Goal: Information Seeking & Learning: Learn about a topic

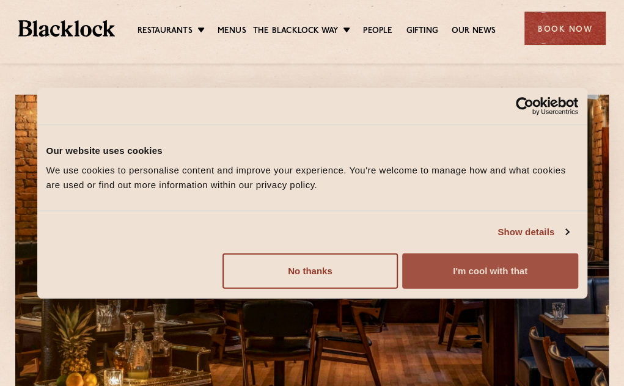
click at [457, 273] on button "I'm cool with that" at bounding box center [489, 270] width 175 height 35
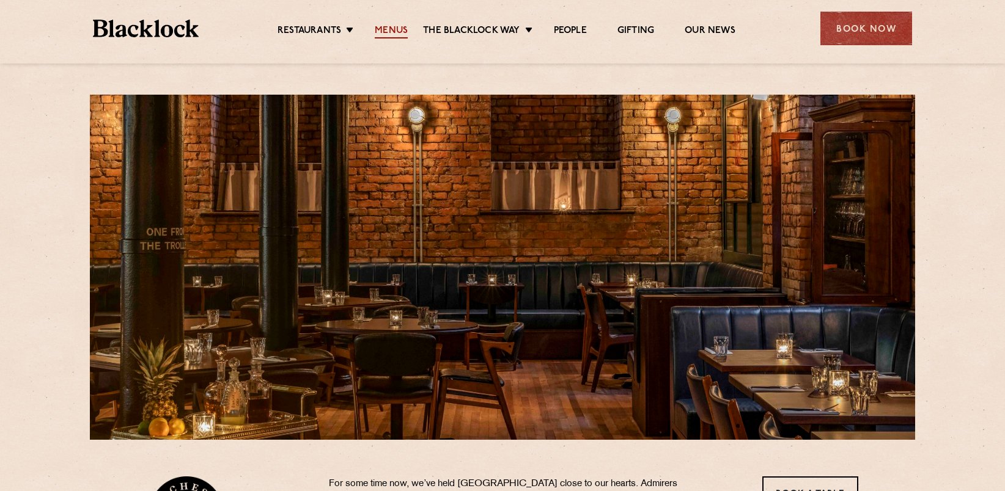
click at [387, 26] on link "Menus" at bounding box center [391, 31] width 33 height 13
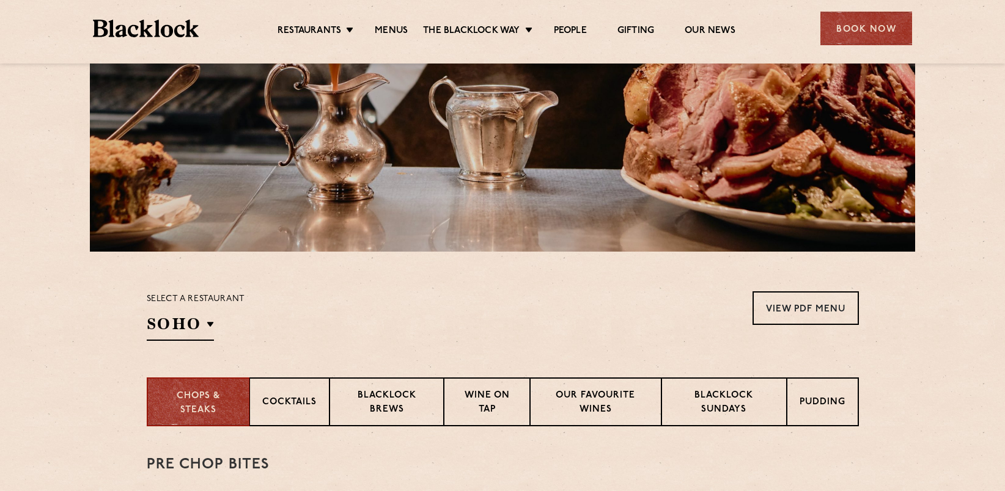
scroll to position [311, 0]
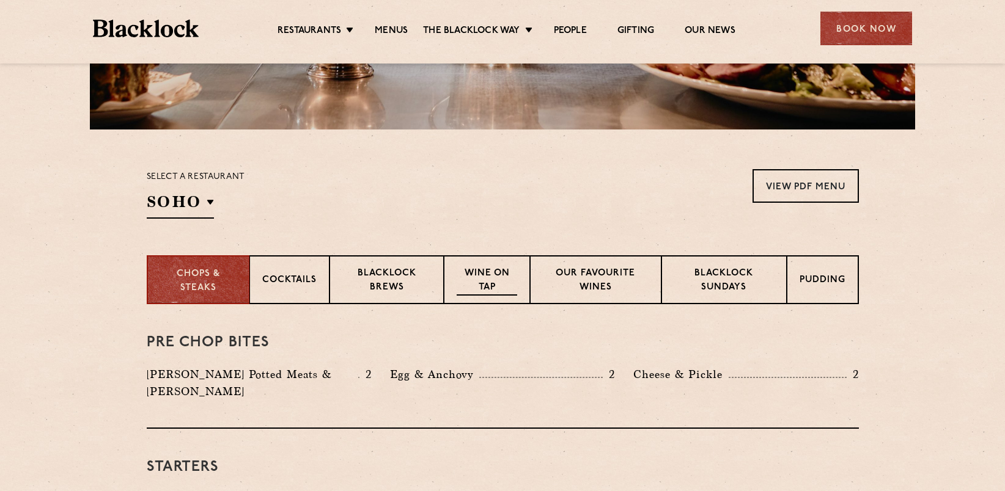
click at [483, 282] on p "Wine on Tap" at bounding box center [487, 281] width 60 height 29
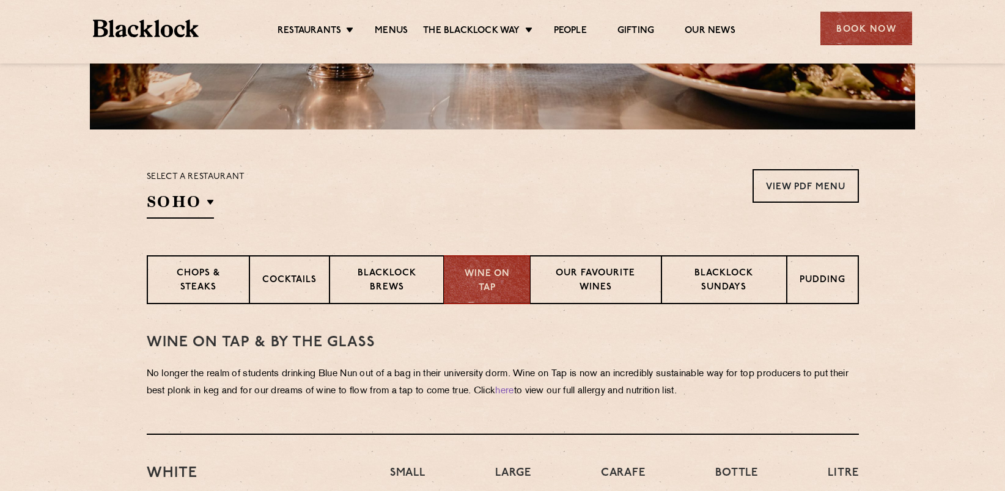
scroll to position [494, 0]
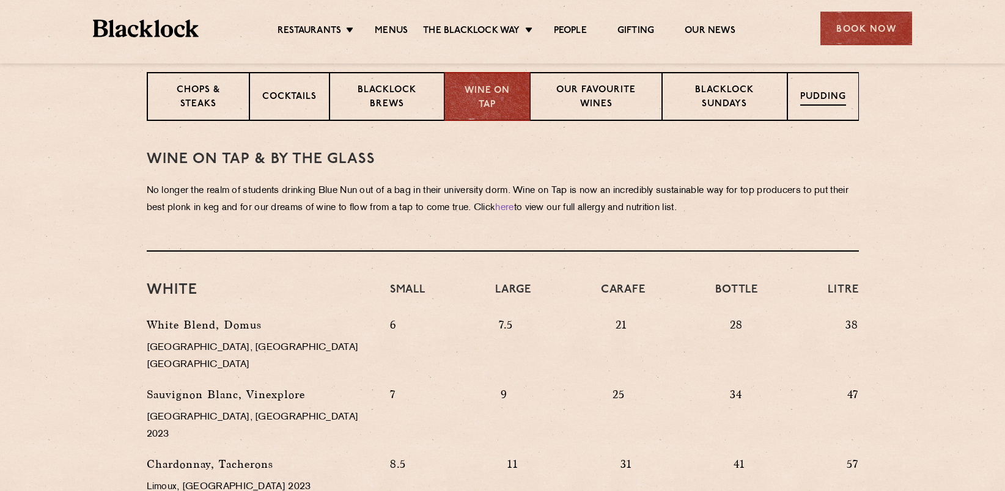
click at [818, 99] on p "Pudding" at bounding box center [823, 97] width 46 height 15
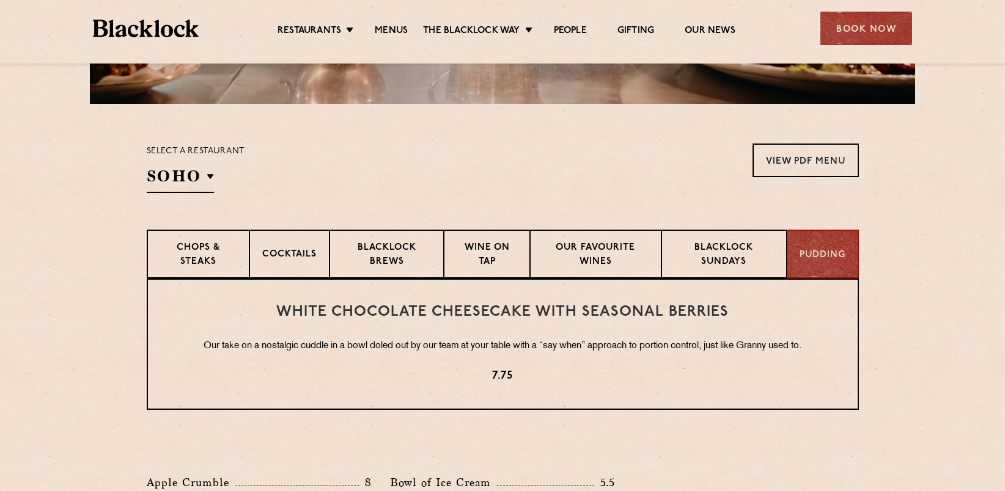
scroll to position [334, 0]
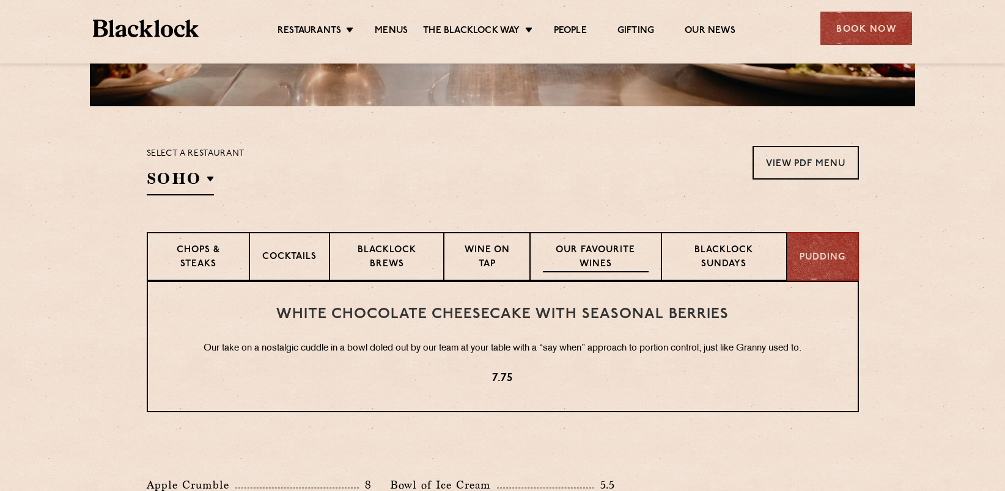
click at [595, 263] on p "Our favourite wines" at bounding box center [596, 258] width 106 height 29
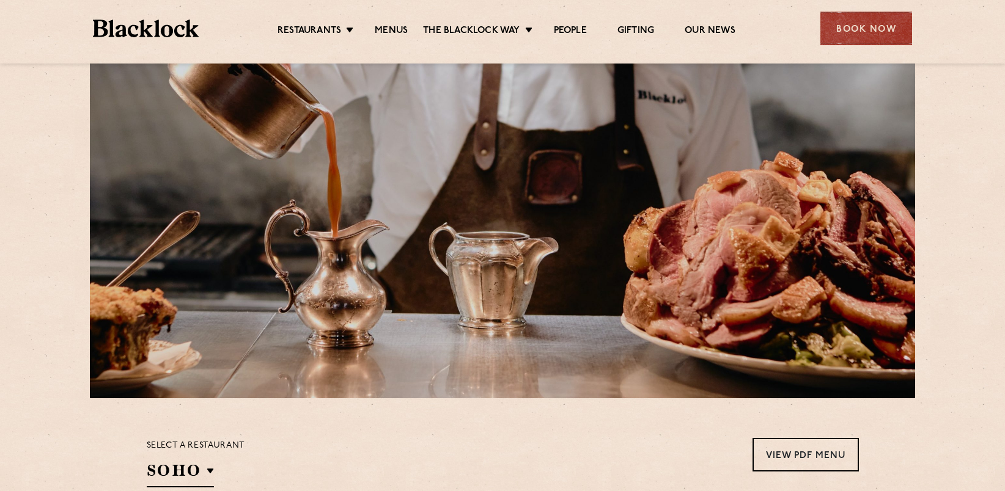
scroll to position [0, 0]
